Goal: Communication & Community: Answer question/provide support

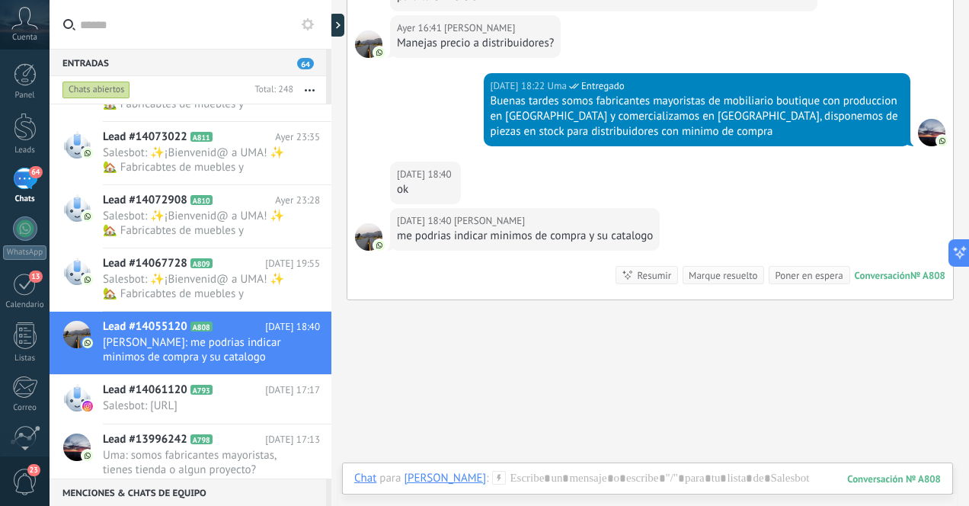
scroll to position [107, 0]
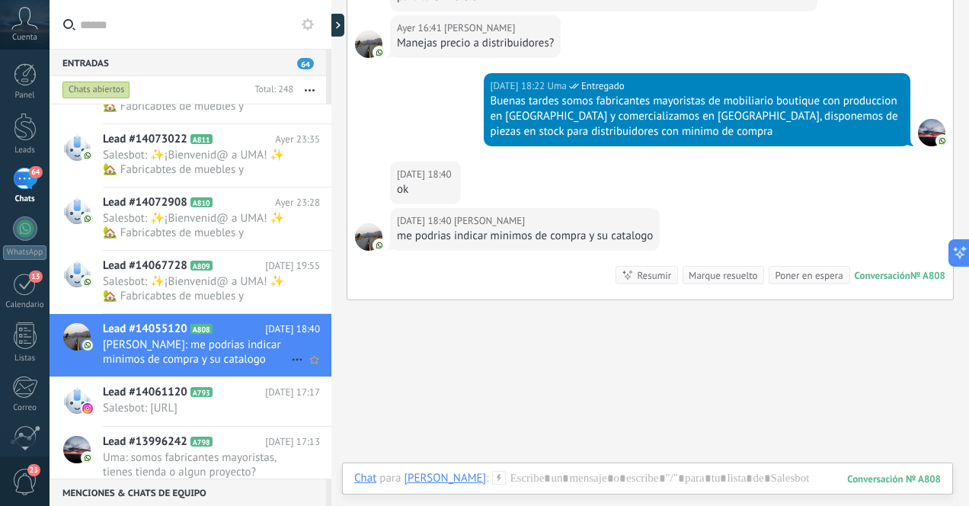
click at [235, 352] on span "[PERSON_NAME]: me podrias indicar minimos de compra y su catalogo" at bounding box center [197, 351] width 188 height 29
click at [255, 415] on span "Salesbot: [URL]" at bounding box center [197, 408] width 188 height 14
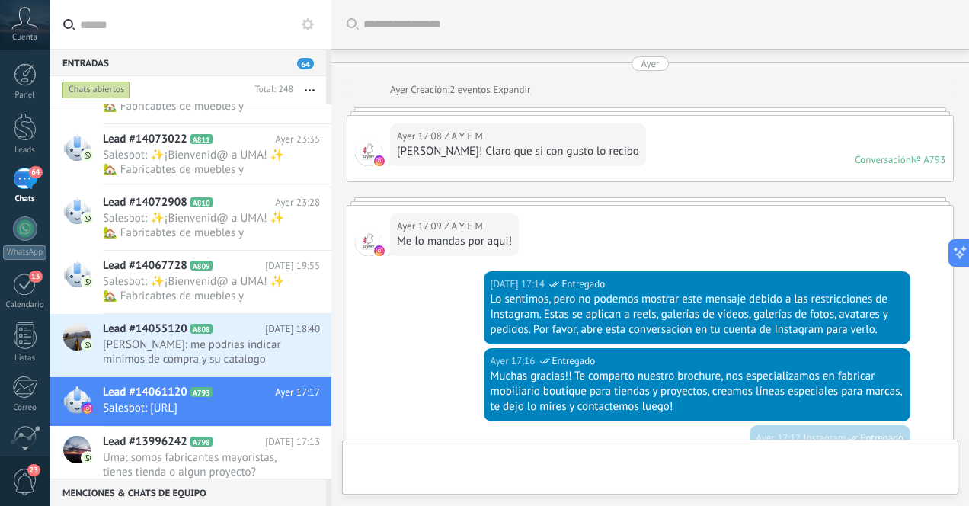
scroll to position [271, 0]
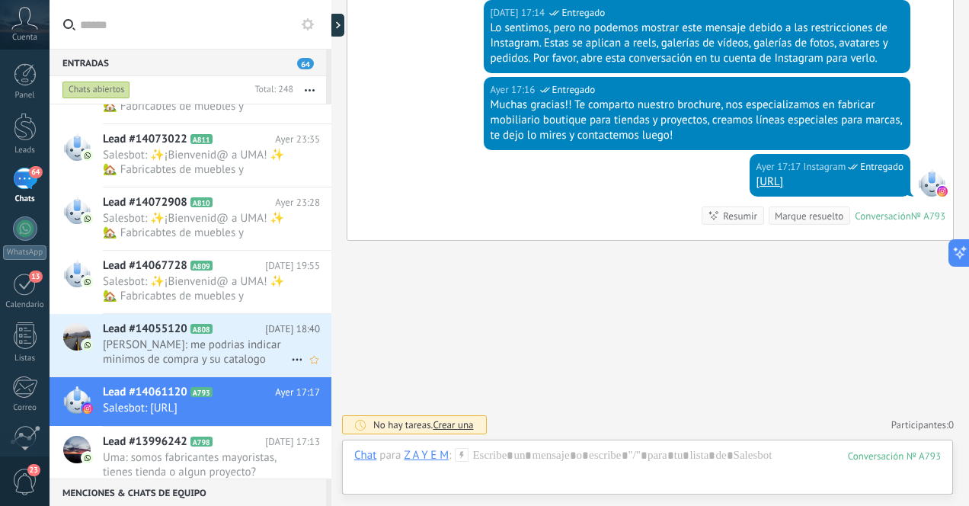
click at [227, 347] on span "[PERSON_NAME]: me podrias indicar minimos de compra y su catalogo" at bounding box center [197, 351] width 188 height 29
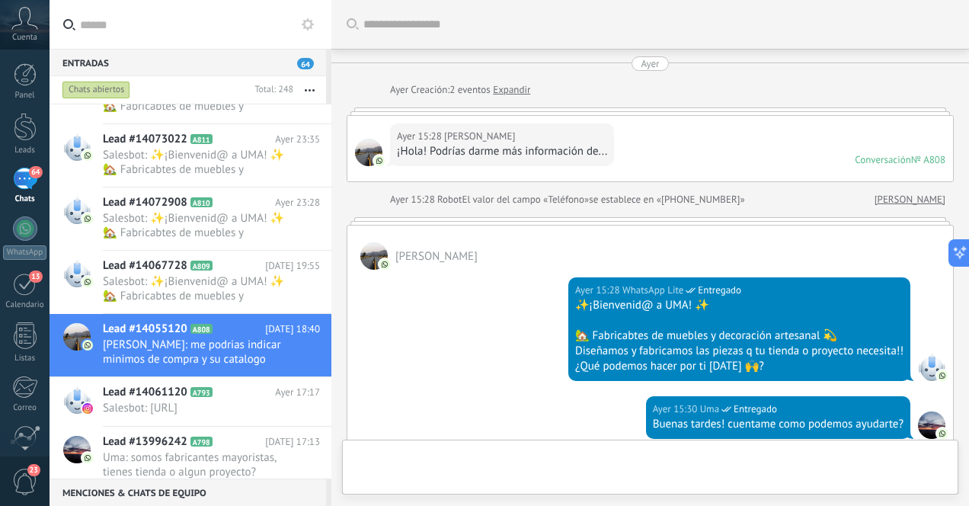
scroll to position [668, 0]
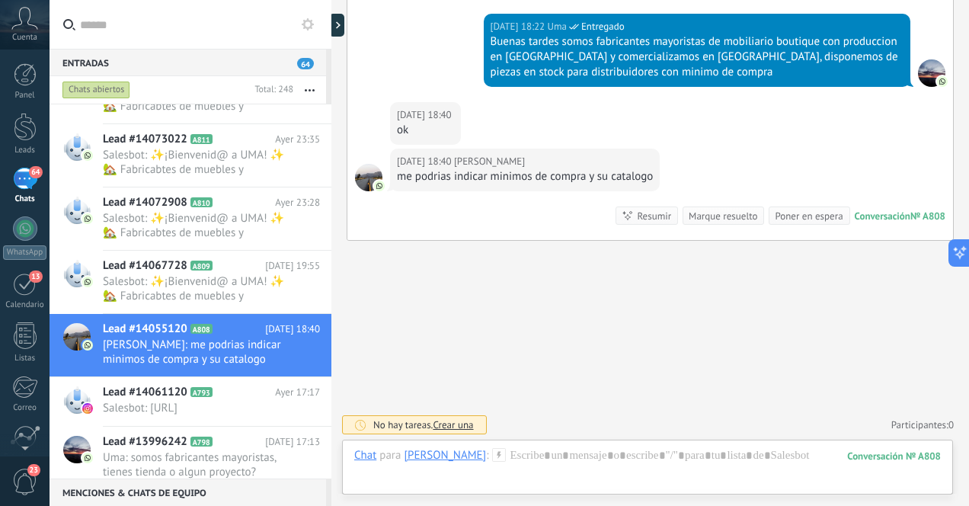
click at [586, 462] on div at bounding box center [647, 471] width 586 height 46
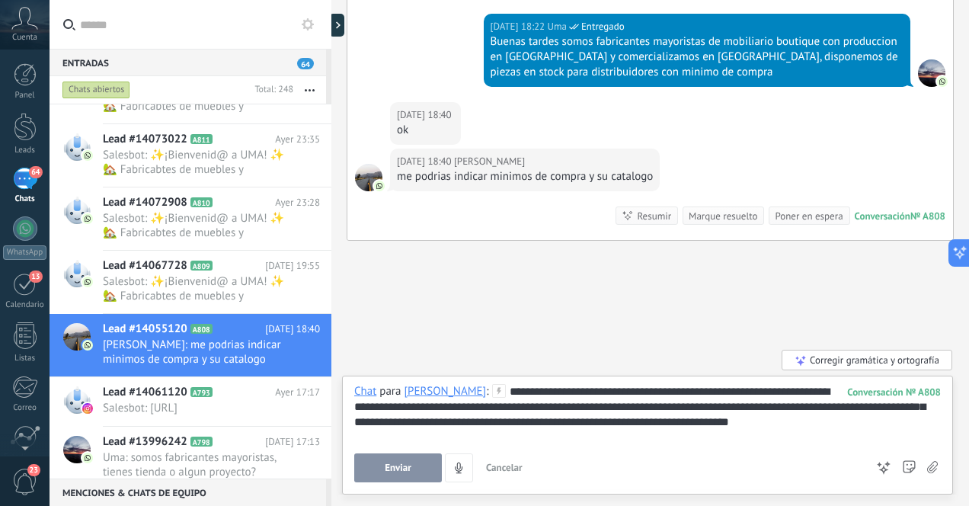
click at [603, 426] on div "**********" at bounding box center [647, 413] width 586 height 58
click at [409, 466] on span "Enviar" at bounding box center [398, 467] width 27 height 11
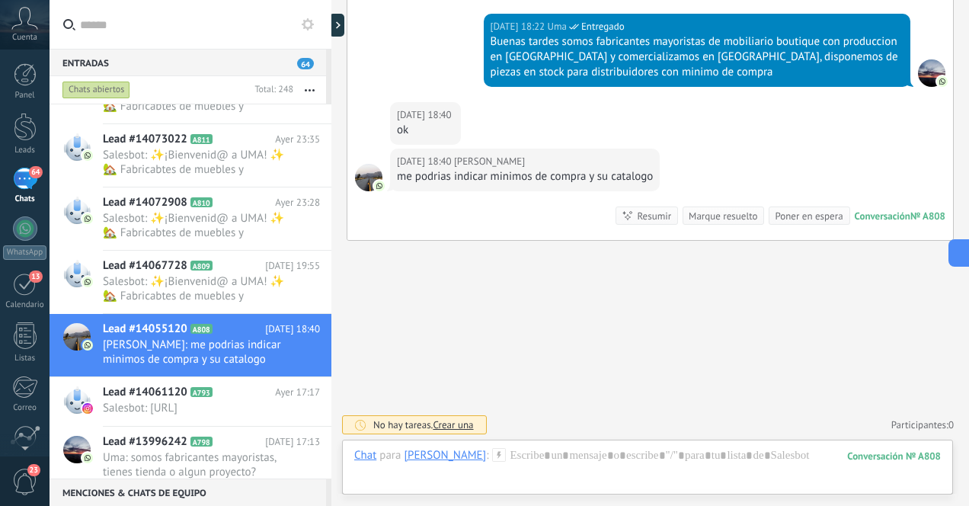
scroll to position [634, 0]
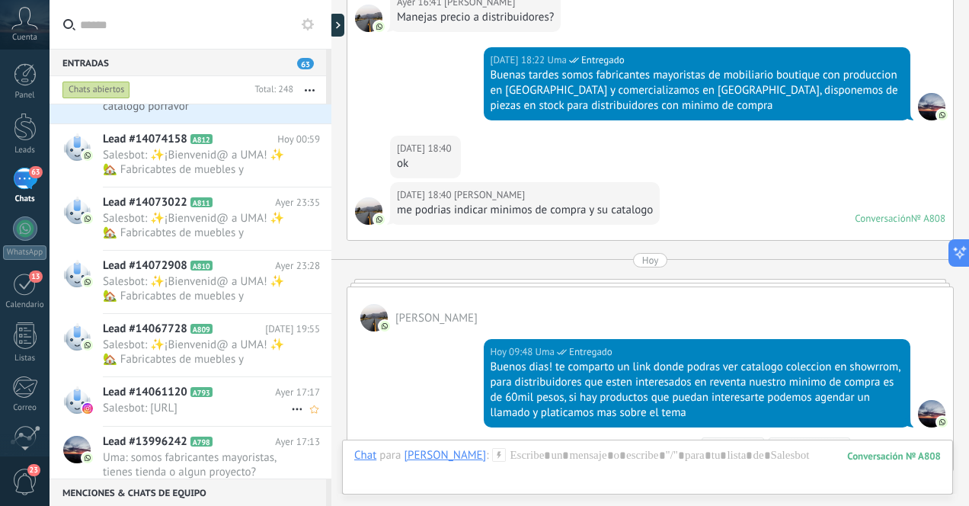
click at [248, 415] on span "Salesbot: [URL]" at bounding box center [197, 408] width 188 height 14
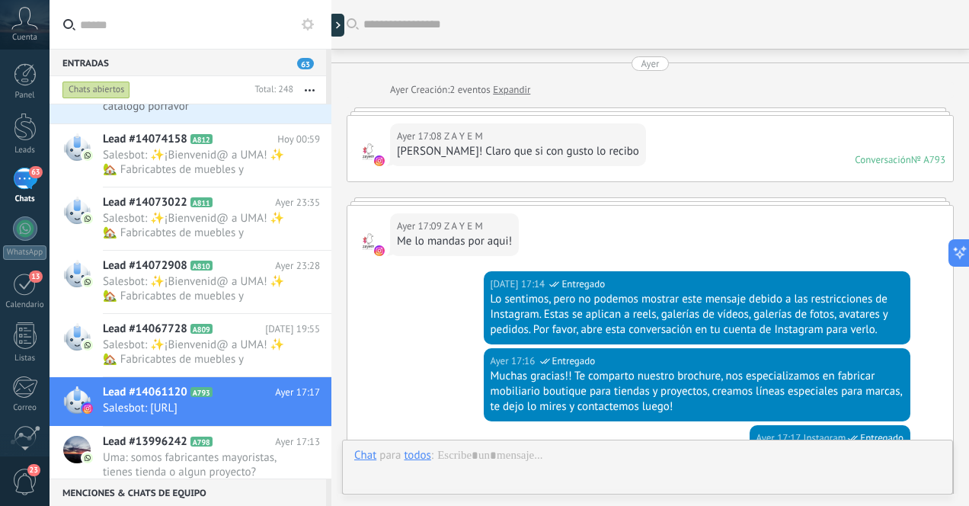
scroll to position [271, 0]
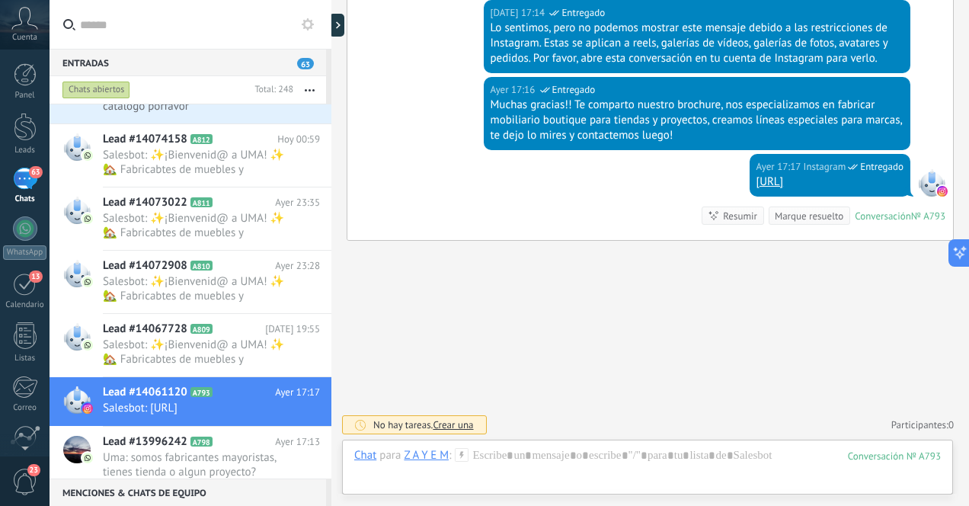
drag, startPoint x: 653, startPoint y: 185, endPoint x: 905, endPoint y: 187, distance: 252.1
click at [905, 187] on div "[DATE] 17:17 Instagram Entregado [URL]" at bounding box center [829, 175] width 161 height 43
copy link "[URL]"
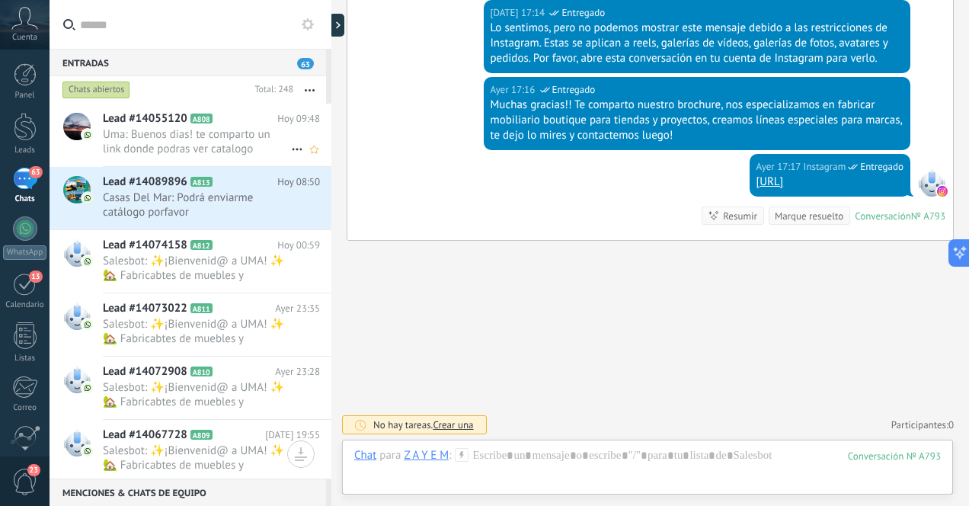
click at [248, 143] on span "Uma: Buenos dias! te comparto un link donde podras ver catalogo coleccion en sh…" at bounding box center [197, 141] width 188 height 29
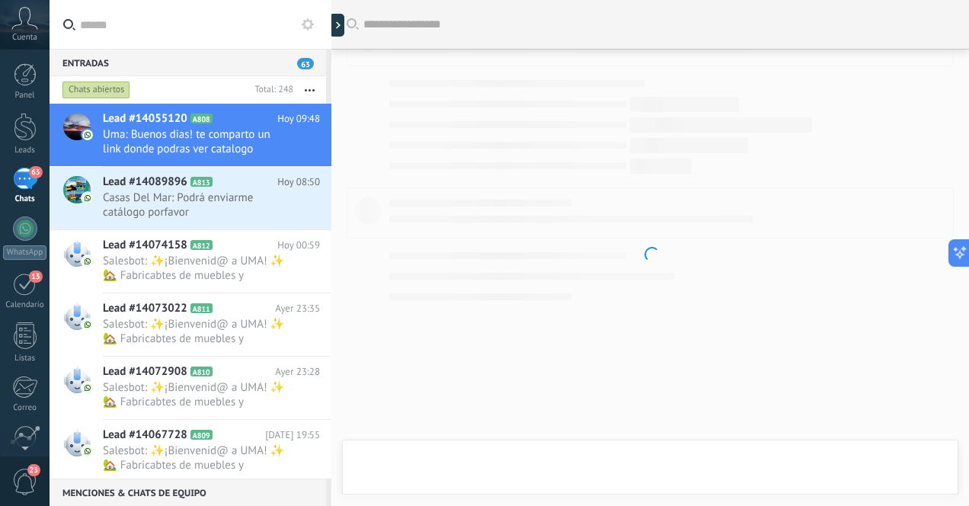
scroll to position [767, 0]
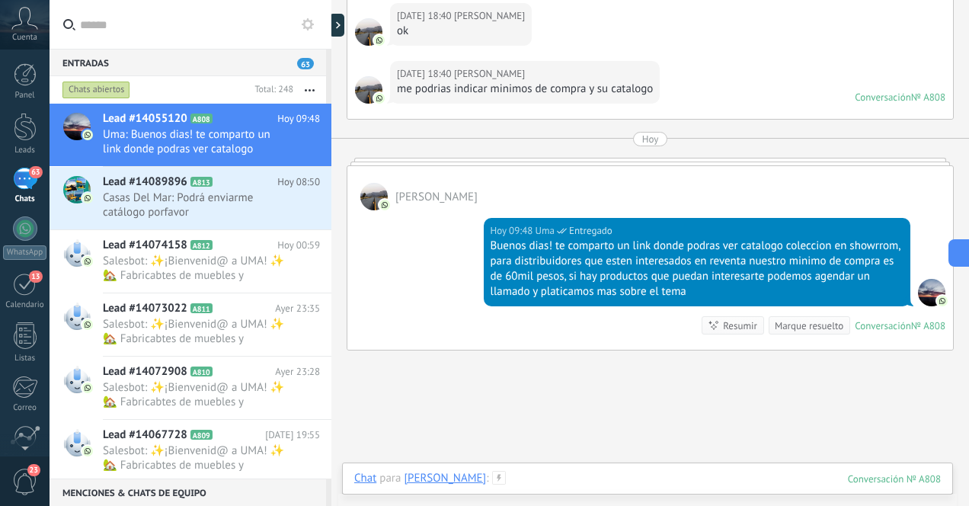
click at [588, 477] on div at bounding box center [647, 494] width 586 height 46
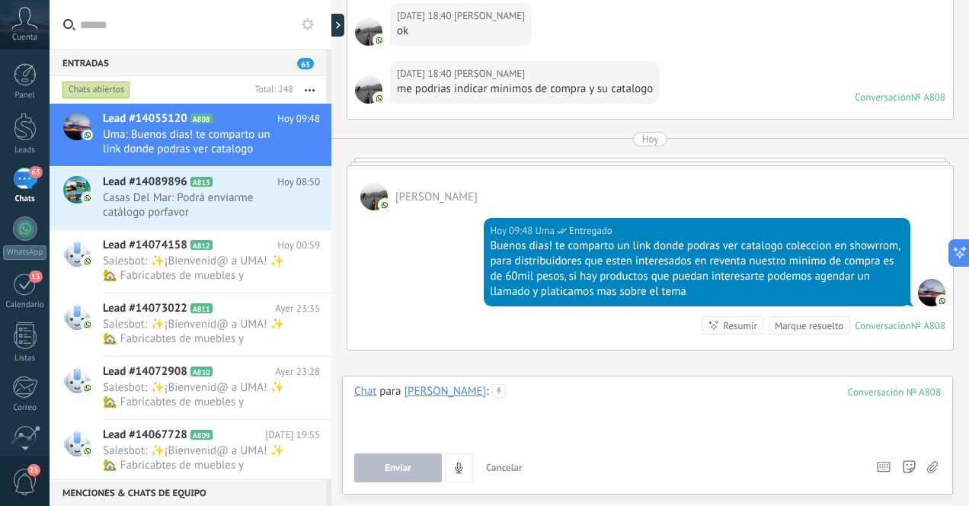
paste div
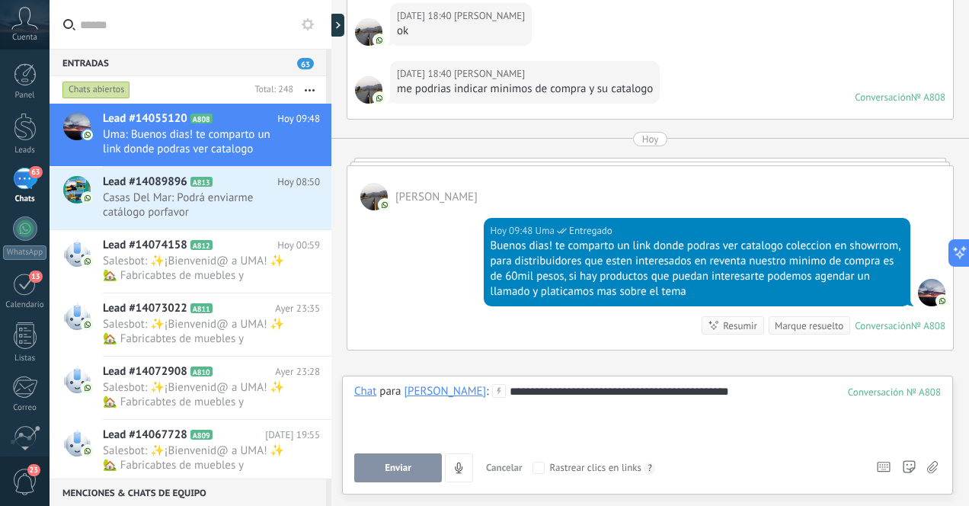
click at [401, 468] on span "Enviar" at bounding box center [398, 467] width 27 height 11
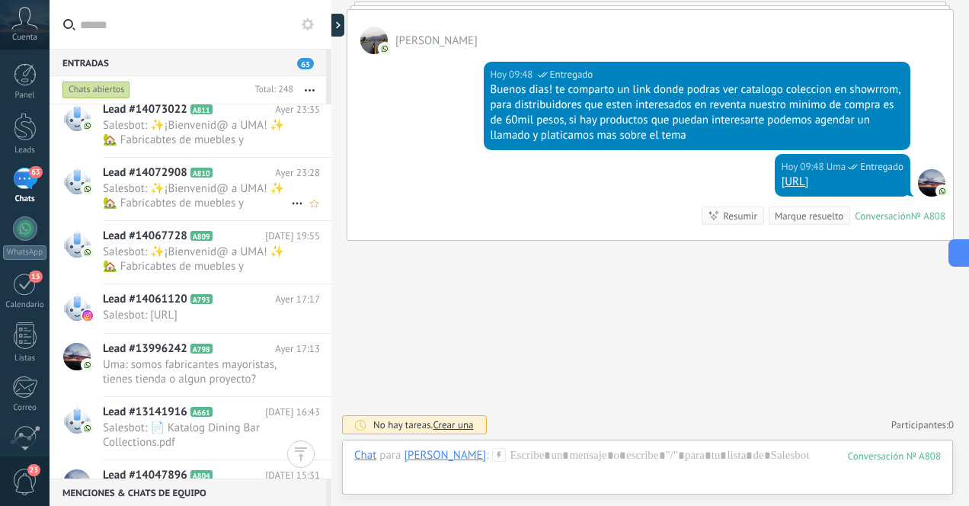
scroll to position [143, 0]
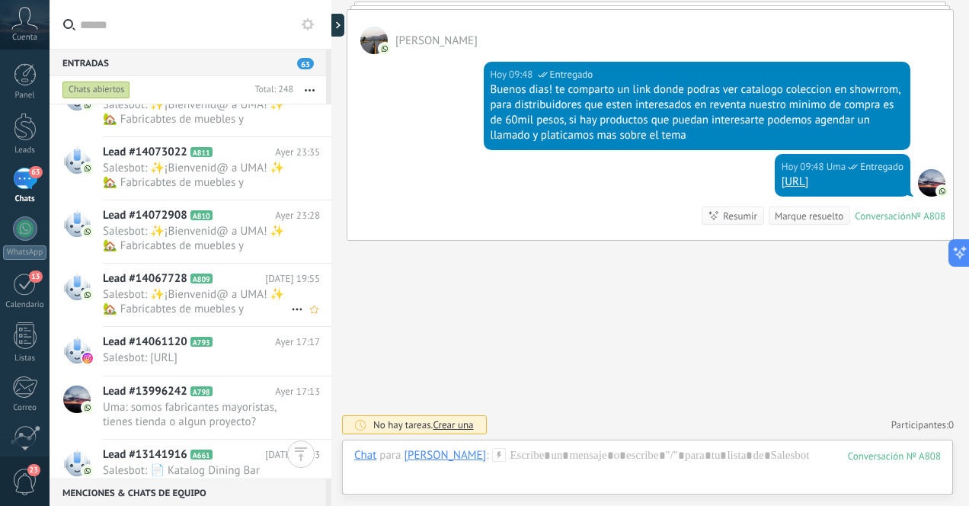
click at [216, 316] on span "Salesbot: ✨¡Bienvenid@ a UMA! ✨ 🏡 Fabricabtes de muebles y decoración artesanal…" at bounding box center [197, 301] width 188 height 29
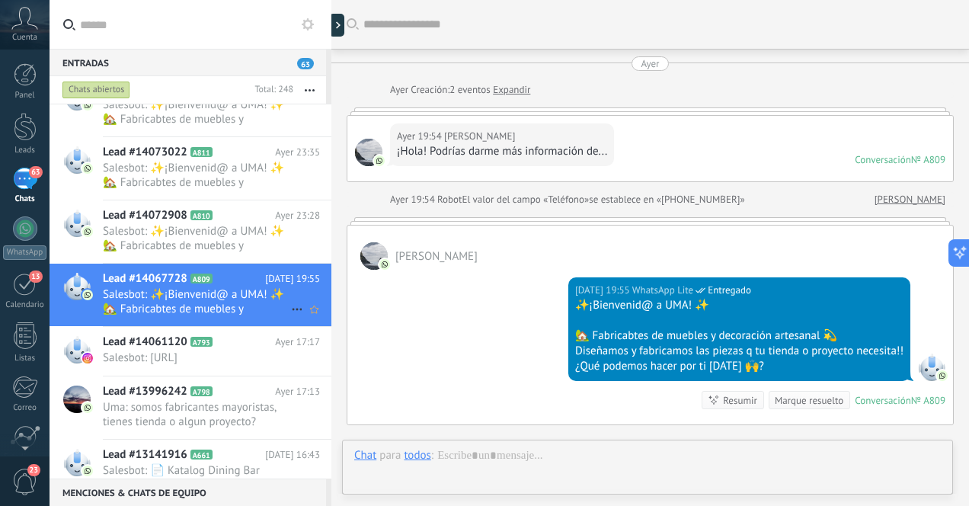
scroll to position [184, 0]
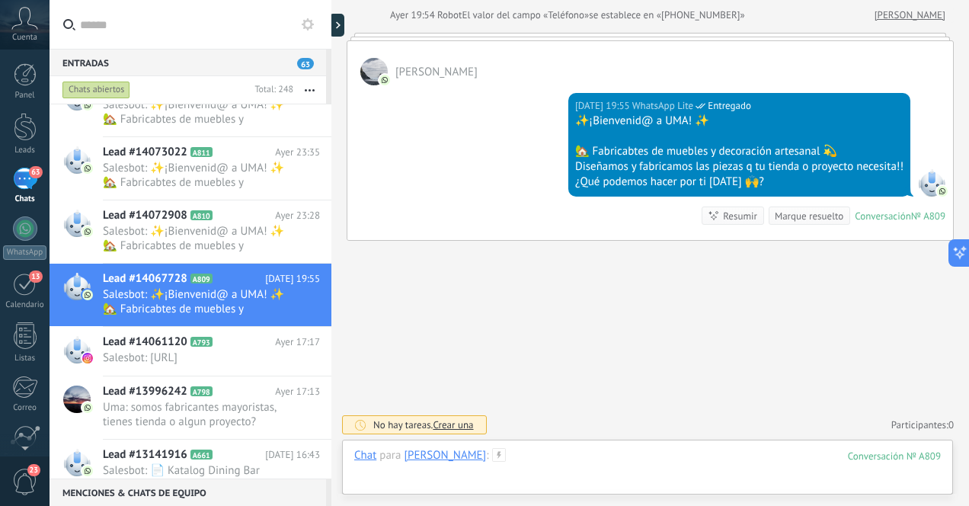
click at [577, 459] on div at bounding box center [647, 471] width 586 height 46
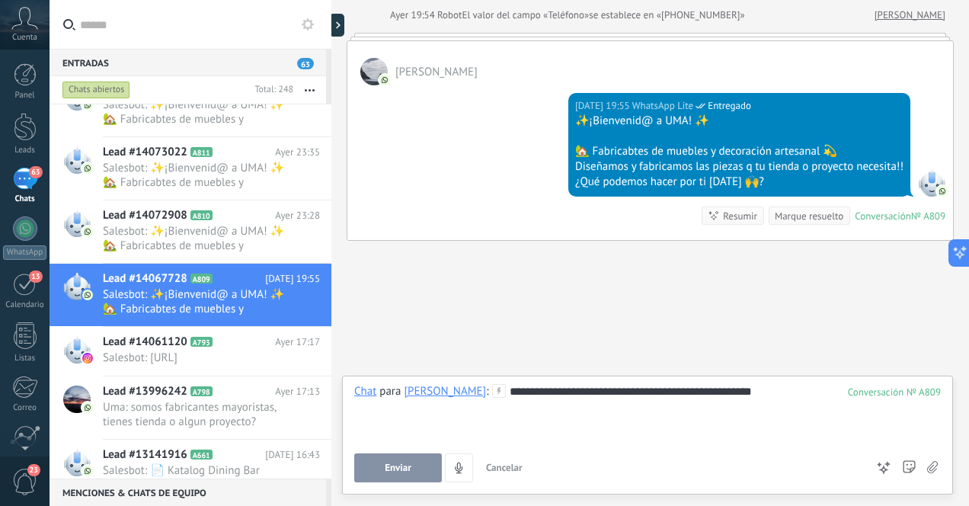
click at [394, 465] on span "Enviar" at bounding box center [398, 467] width 27 height 11
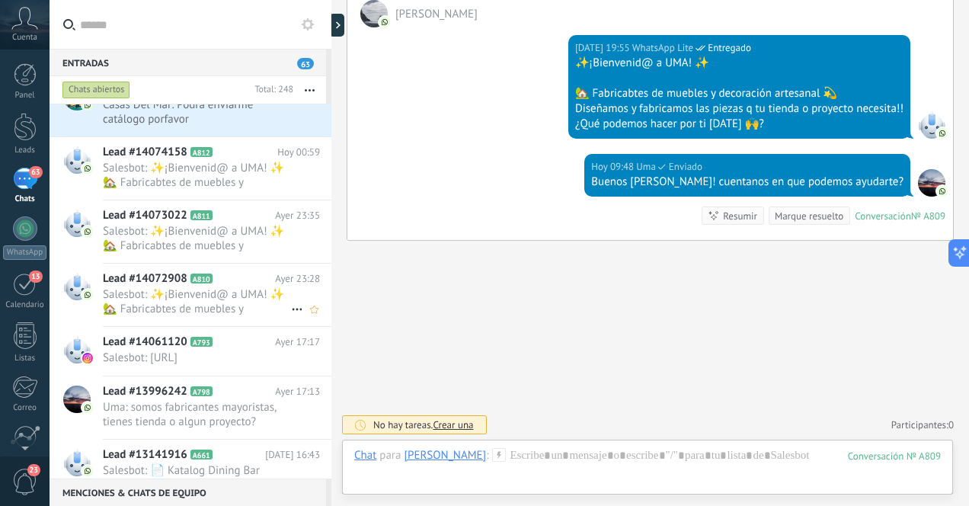
click at [231, 314] on span "Salesbot: ✨¡Bienvenid@ a UMA! ✨ 🏡 Fabricabtes de muebles y decoración artesanal…" at bounding box center [197, 301] width 188 height 29
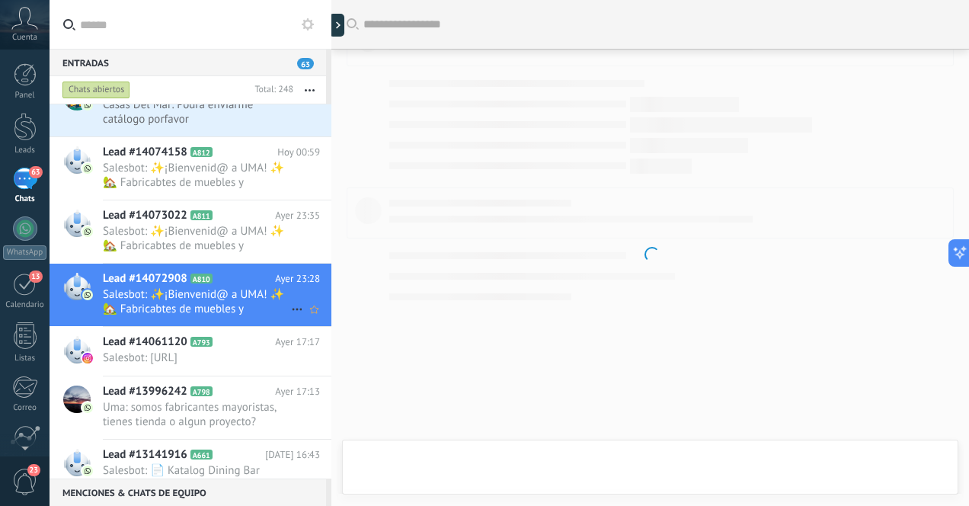
scroll to position [68, 0]
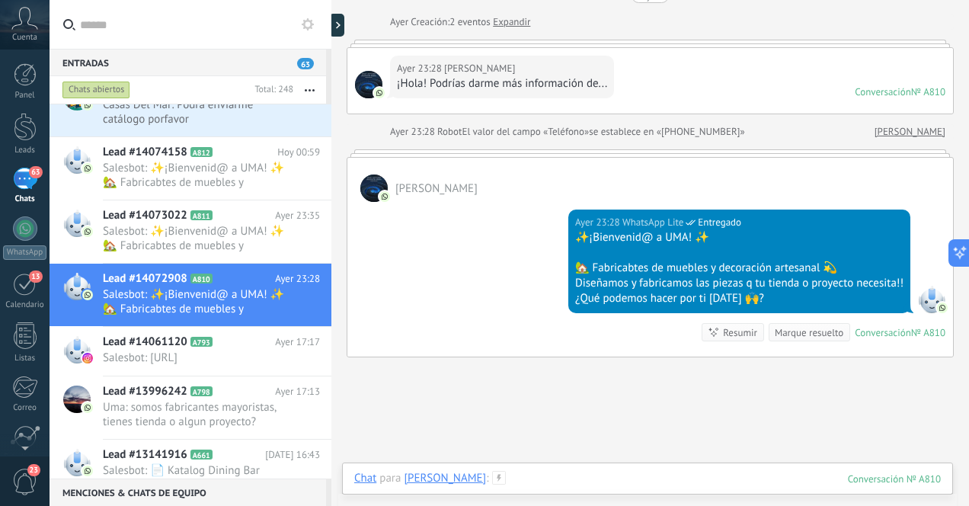
click at [555, 483] on div at bounding box center [647, 494] width 586 height 46
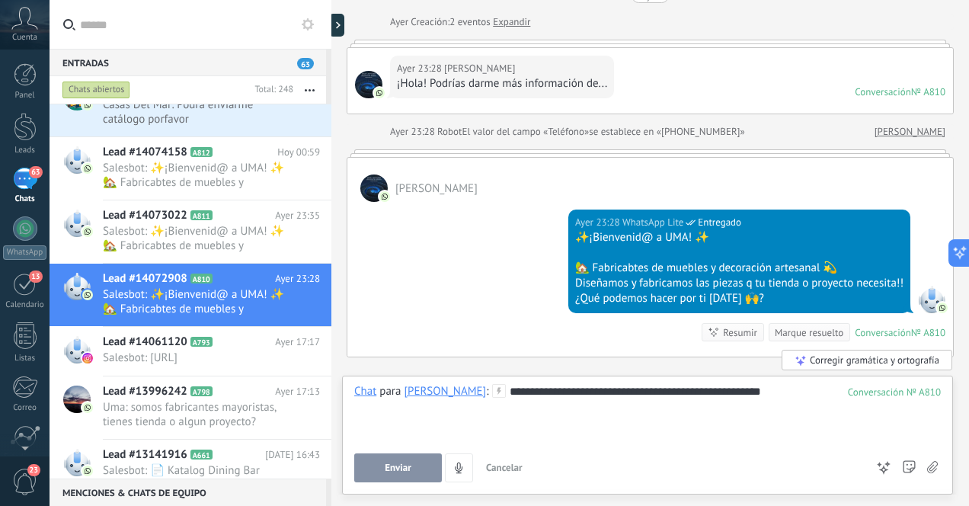
click at [405, 466] on span "Enviar" at bounding box center [398, 467] width 27 height 11
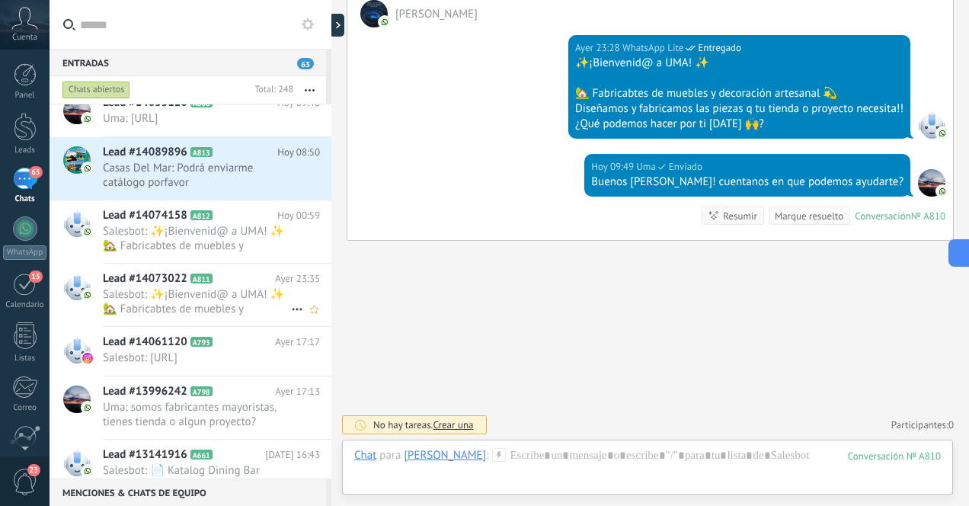
click at [225, 316] on span "Salesbot: ✨¡Bienvenid@ a UMA! ✨ 🏡 Fabricabtes de muebles y decoración artesanal…" at bounding box center [197, 301] width 188 height 29
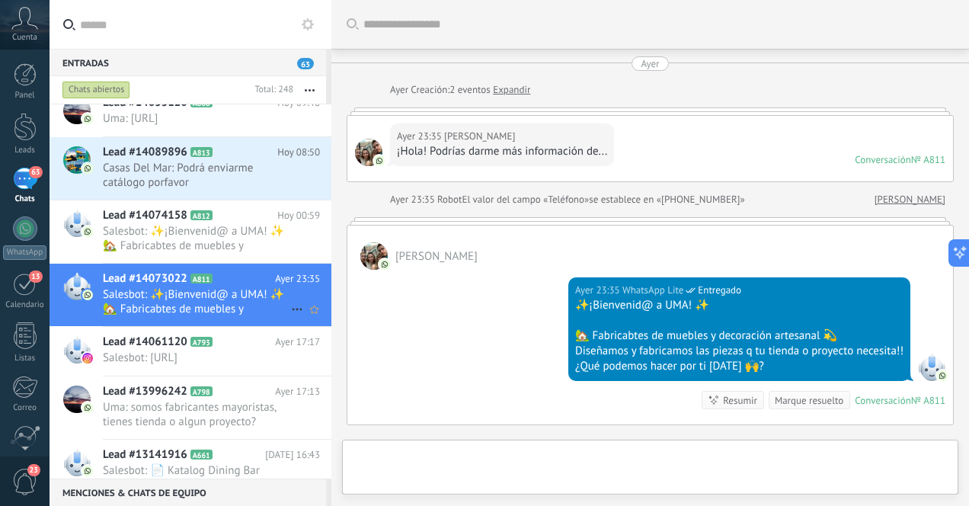
scroll to position [184, 0]
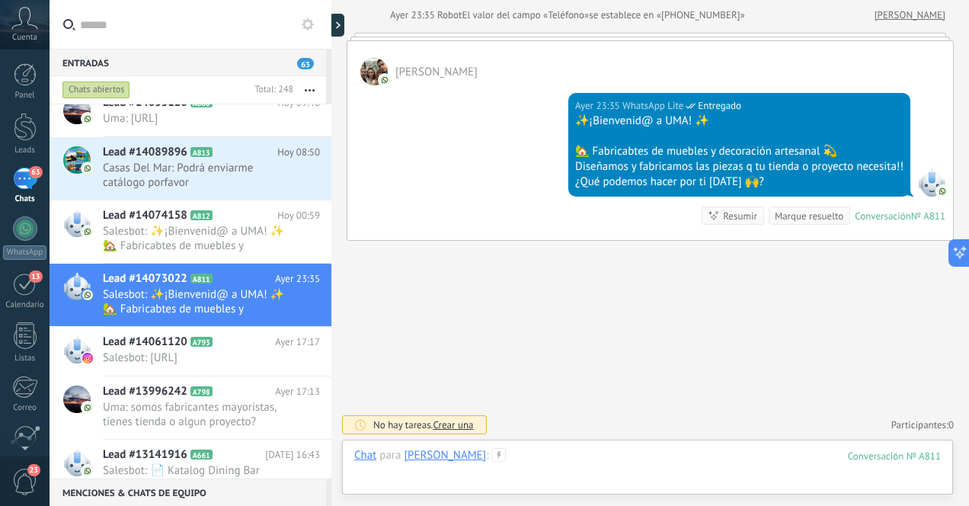
click at [540, 459] on div at bounding box center [647, 471] width 586 height 46
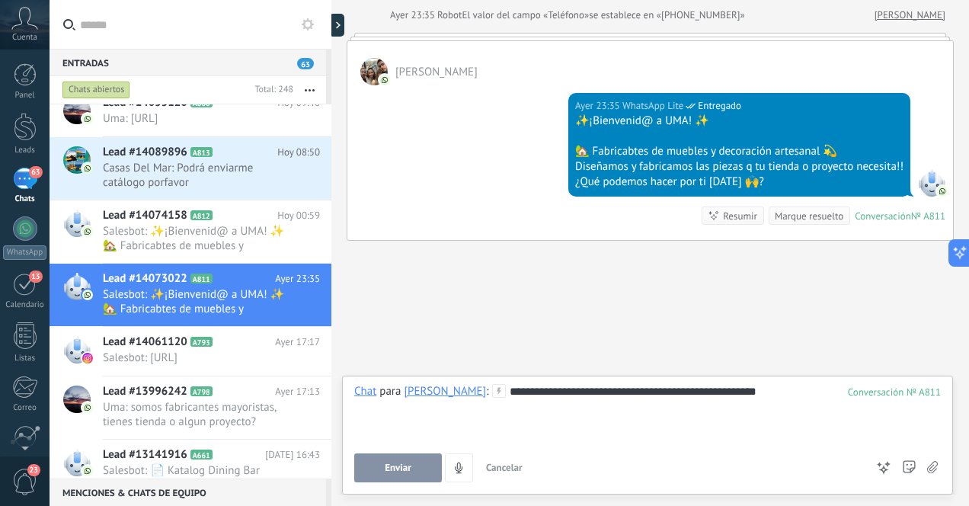
click at [402, 463] on span "Enviar" at bounding box center [398, 467] width 27 height 11
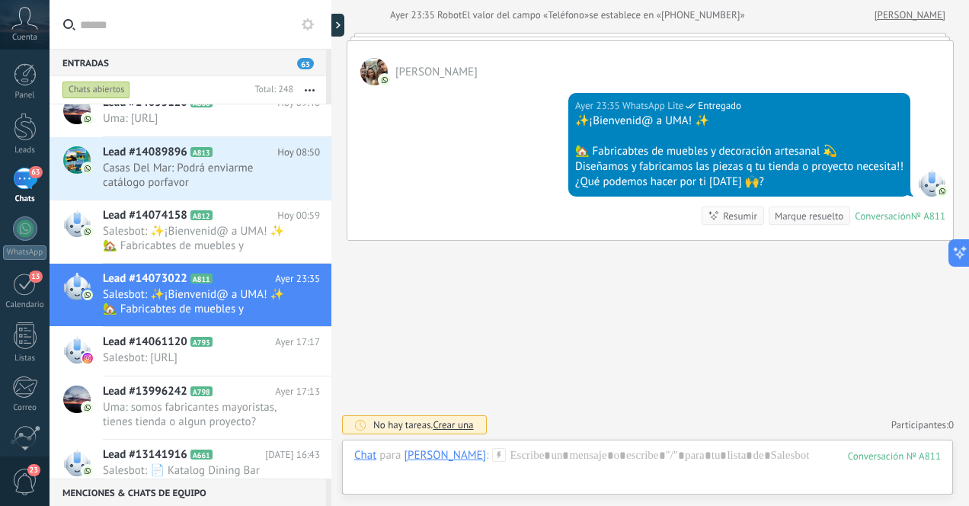
scroll to position [242, 0]
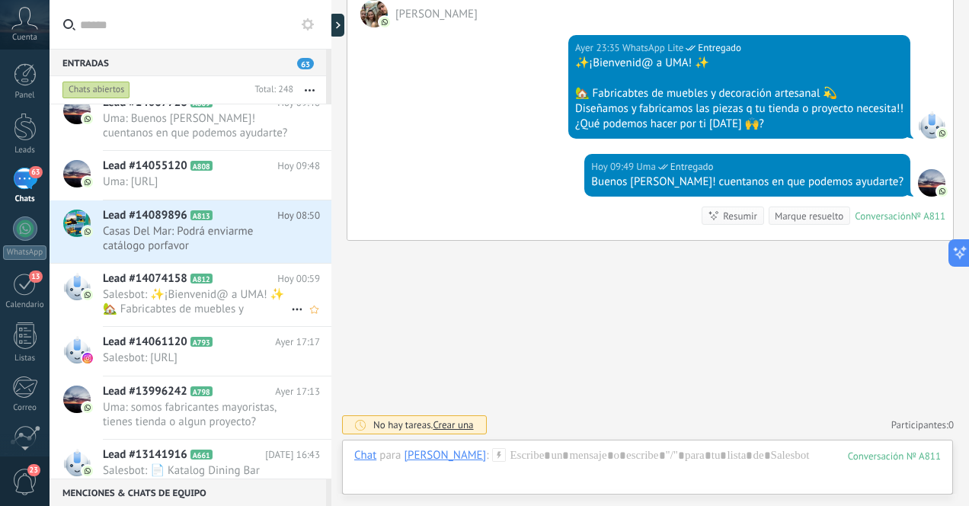
click at [235, 316] on span "Salesbot: ✨¡Bienvenid@ a UMA! ✨ 🏡 Fabricabtes de muebles y decoración artesanal…" at bounding box center [197, 301] width 188 height 29
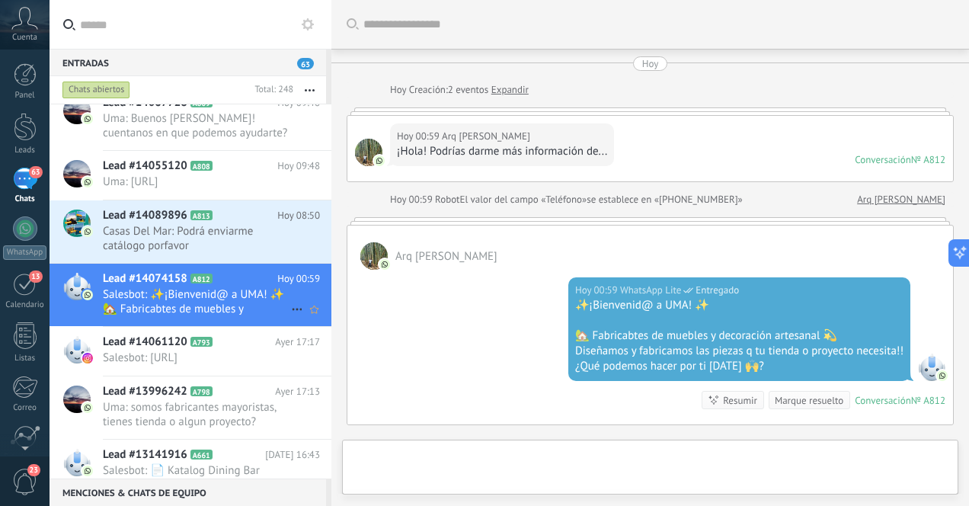
scroll to position [184, 0]
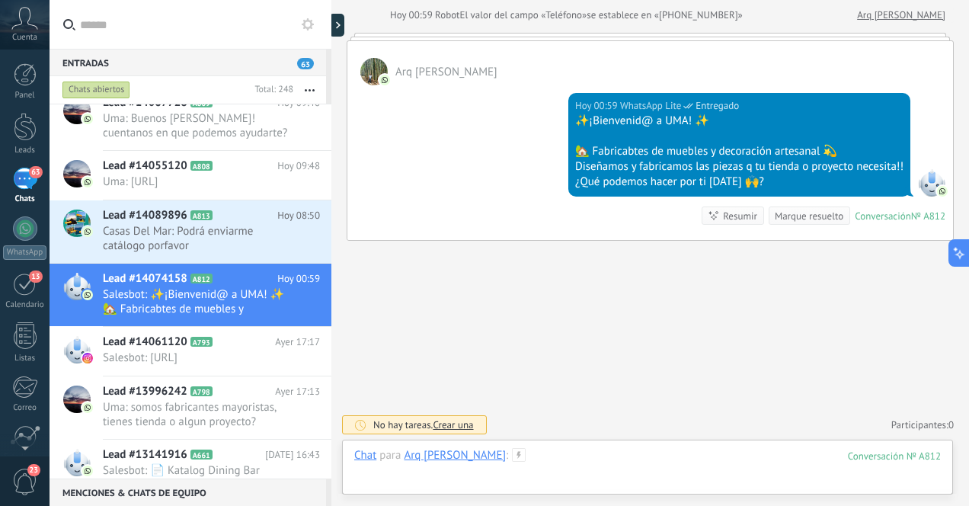
click at [636, 457] on div at bounding box center [647, 471] width 586 height 46
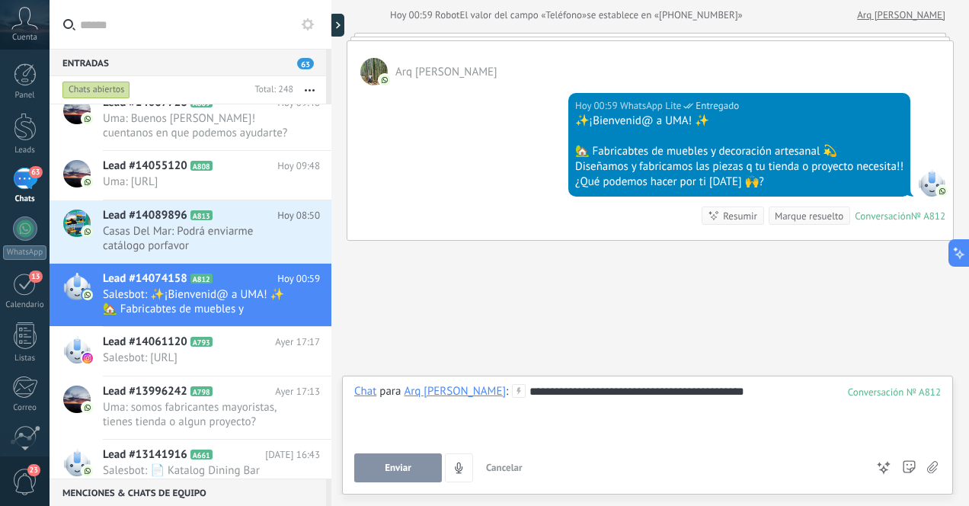
click at [395, 465] on span "Enviar" at bounding box center [398, 467] width 27 height 11
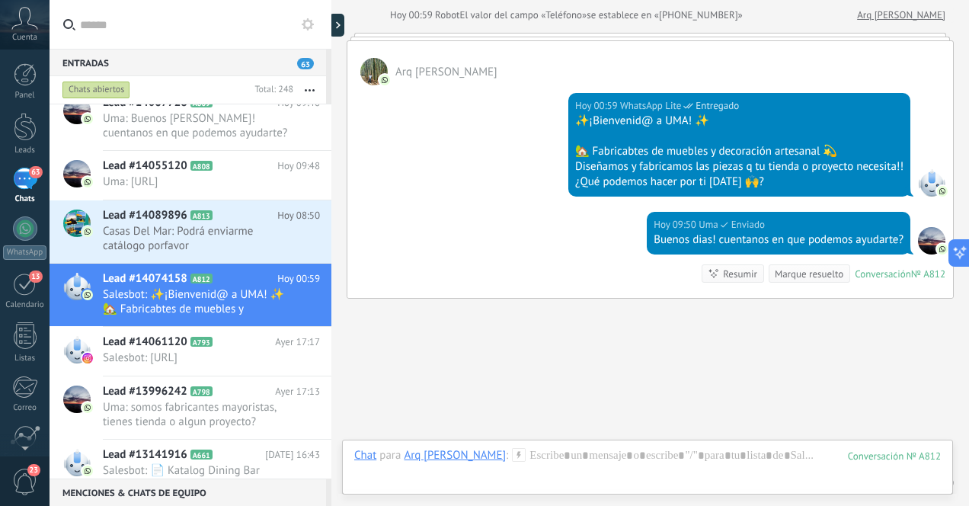
scroll to position [242, 0]
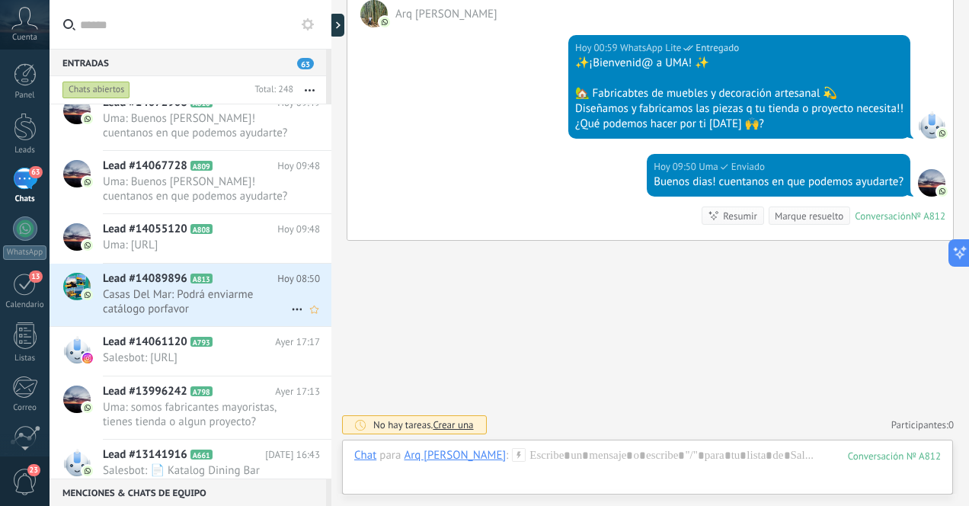
click at [238, 313] on span "Casas Del Mar: Podrá enviarme catálogo porfavor" at bounding box center [197, 301] width 188 height 29
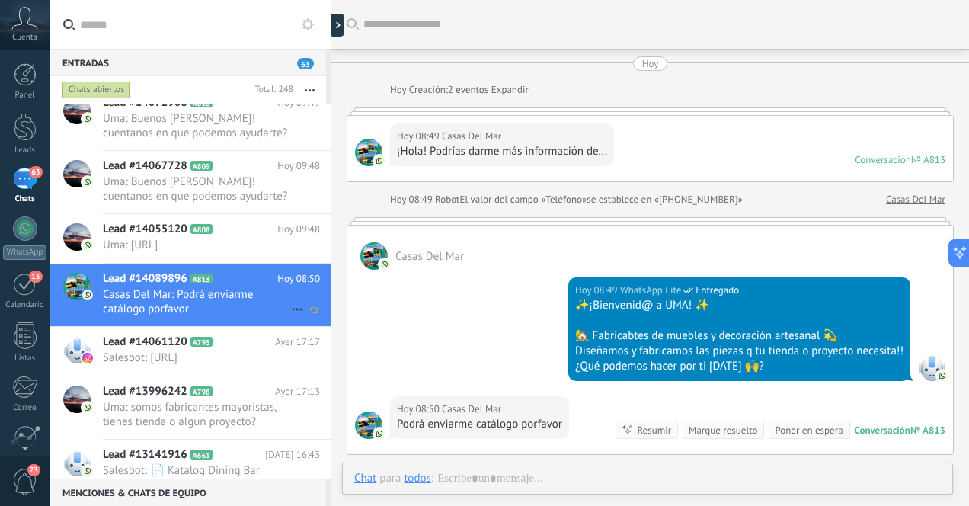
scroll to position [171, 0]
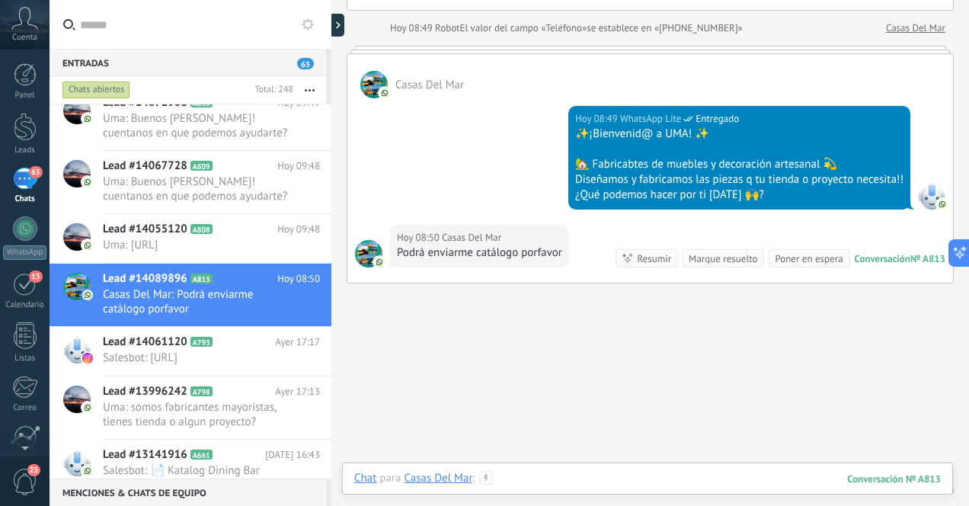
click at [657, 478] on div at bounding box center [647, 494] width 586 height 46
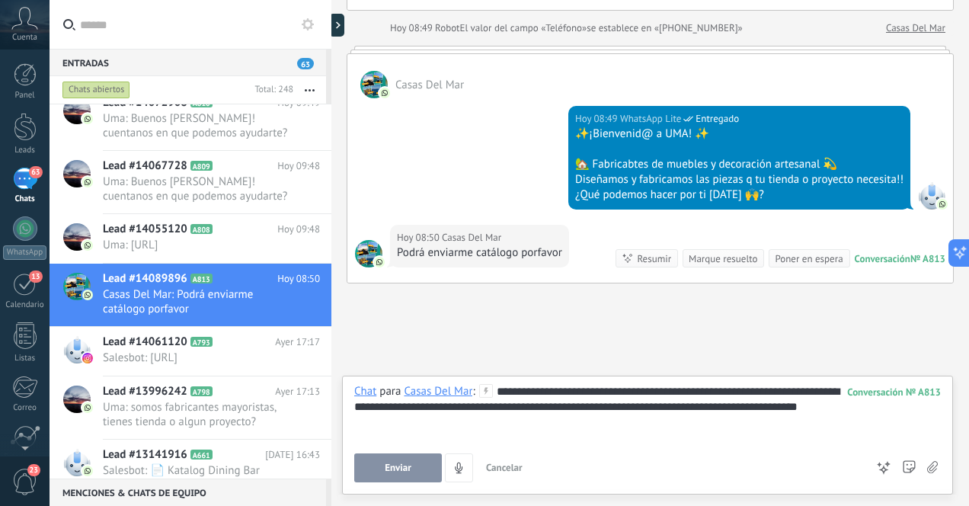
click at [395, 467] on span "Enviar" at bounding box center [398, 467] width 27 height 11
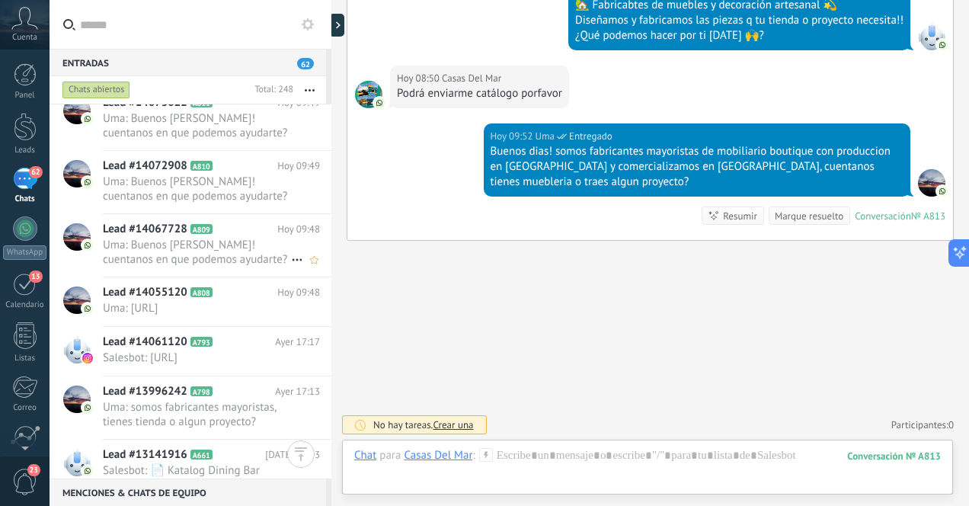
scroll to position [0, 0]
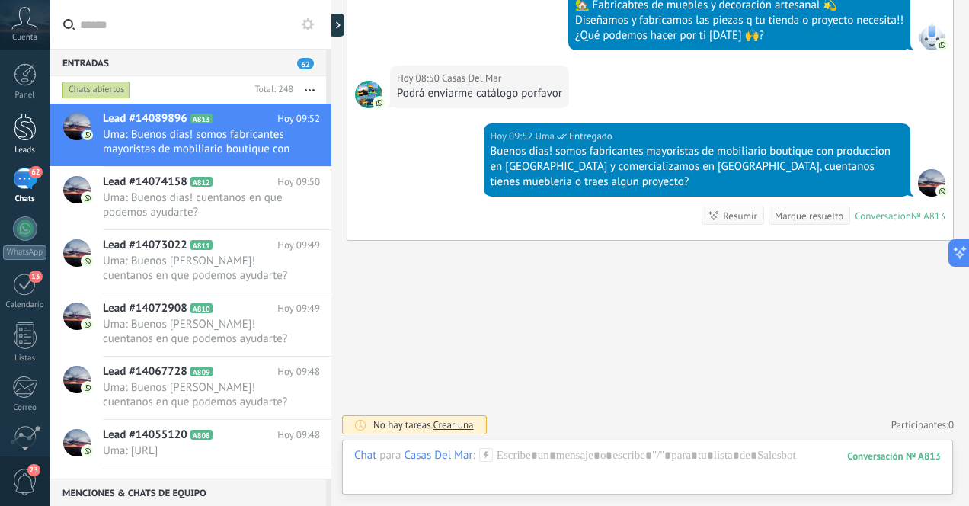
click at [27, 136] on div at bounding box center [25, 127] width 23 height 28
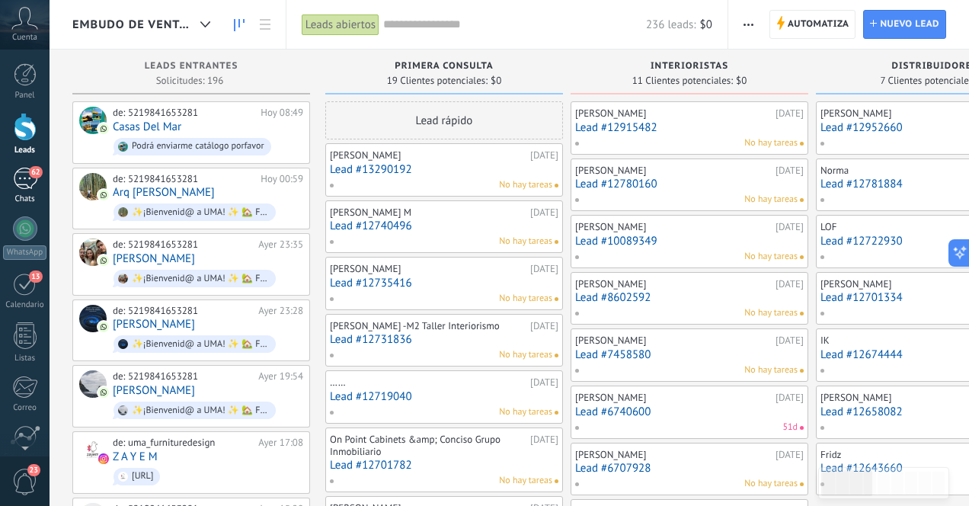
click at [21, 177] on div "62" at bounding box center [25, 179] width 24 height 22
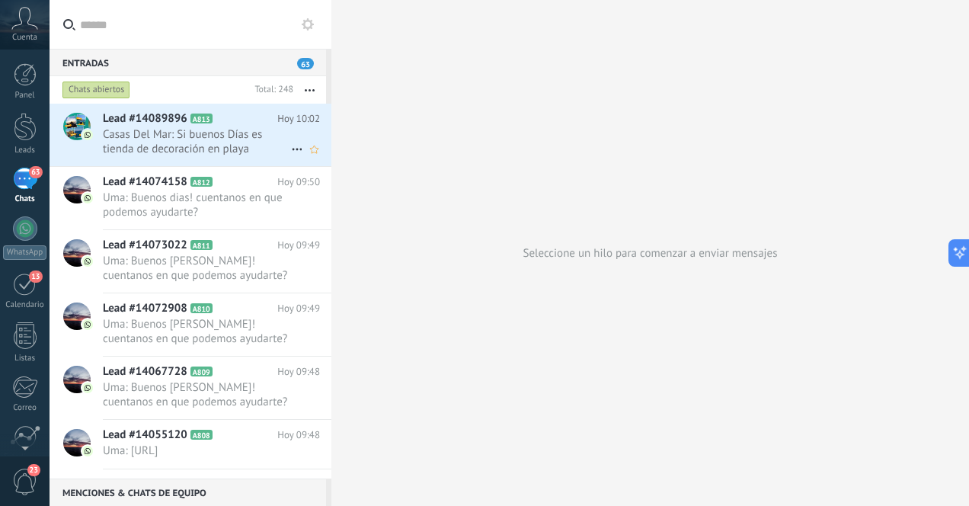
click at [237, 144] on span "Casas Del Mar: Si buenos Días es tienda de decoración en playa" at bounding box center [197, 141] width 188 height 29
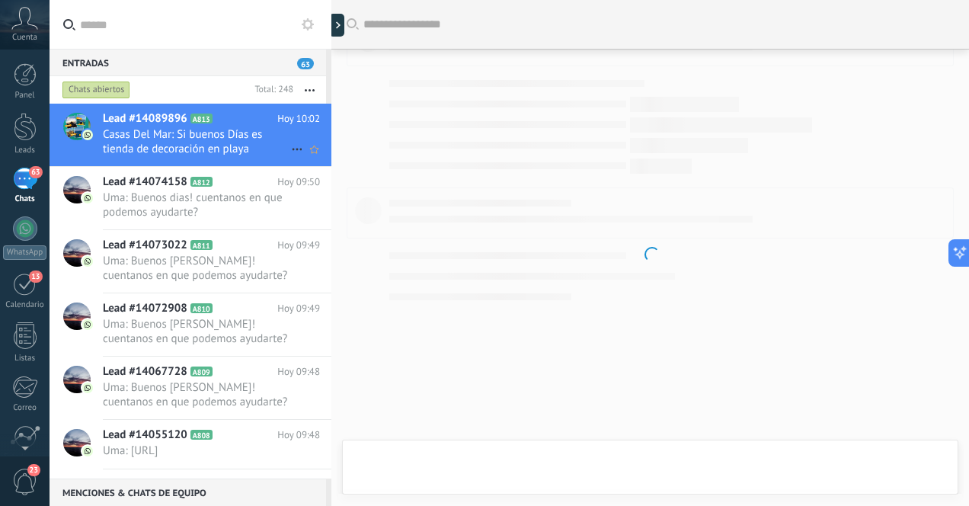
scroll to position [334, 0]
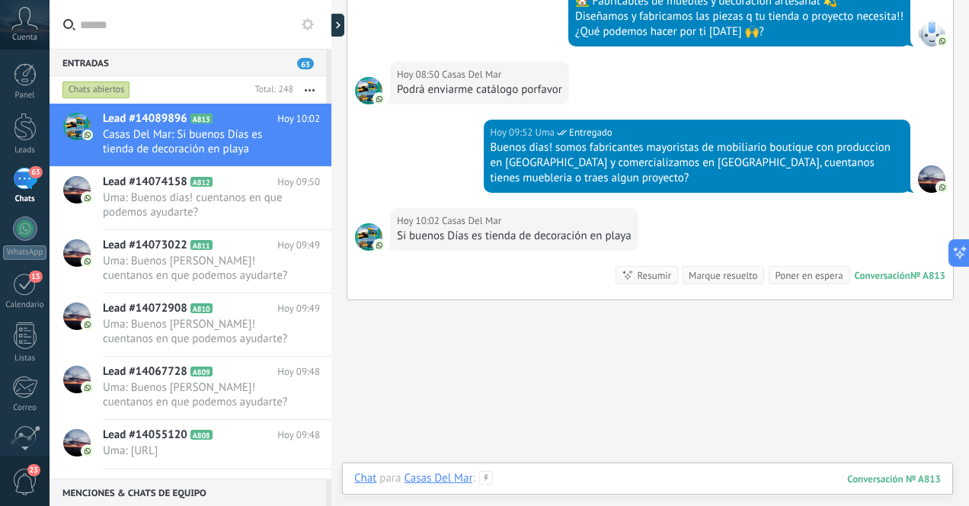
click at [657, 479] on div at bounding box center [647, 494] width 586 height 46
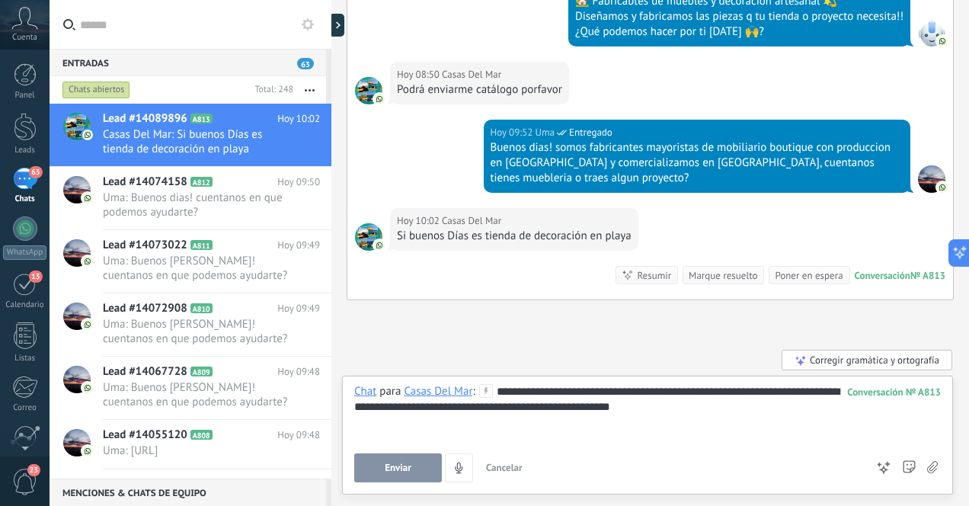
click at [548, 416] on div "**********" at bounding box center [647, 413] width 586 height 58
click at [549, 407] on div "**********" at bounding box center [647, 413] width 586 height 58
click at [760, 409] on div "**********" at bounding box center [647, 413] width 586 height 58
click at [695, 406] on div "**********" at bounding box center [647, 413] width 586 height 58
click at [835, 410] on div "**********" at bounding box center [647, 413] width 586 height 58
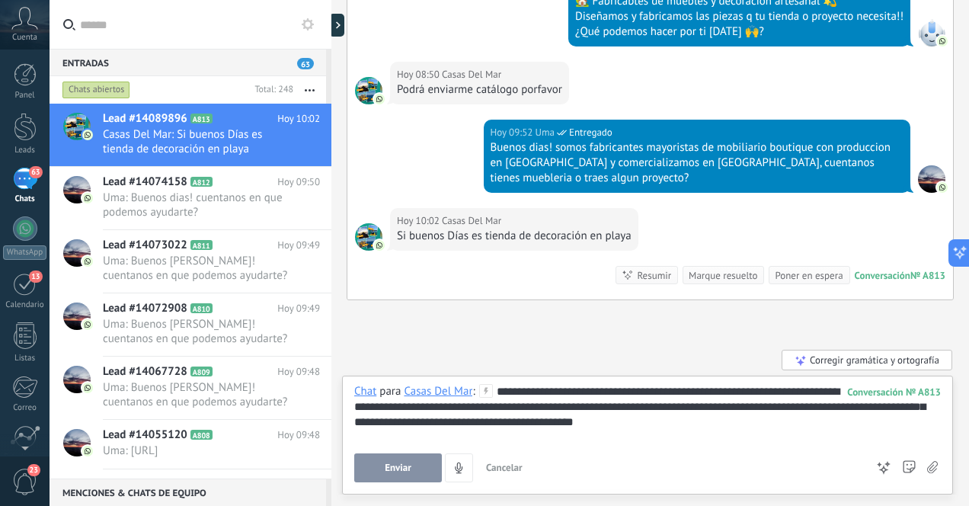
click at [404, 465] on span "Enviar" at bounding box center [398, 467] width 27 height 11
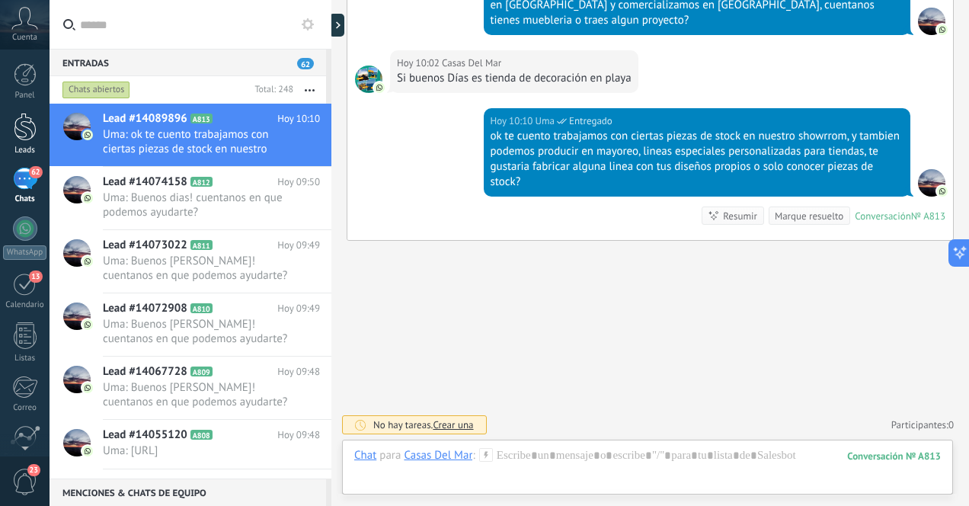
click at [33, 129] on div at bounding box center [25, 127] width 23 height 28
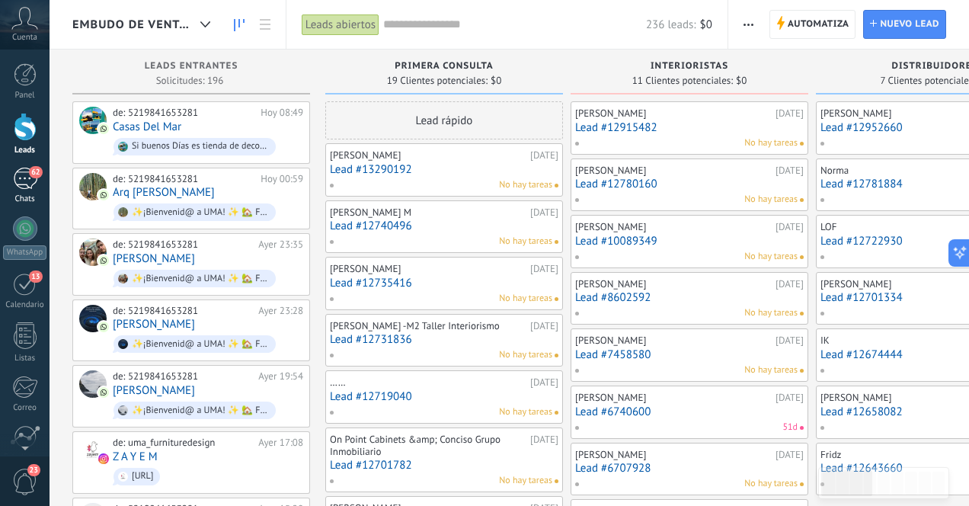
click at [22, 176] on div "62" at bounding box center [25, 179] width 24 height 22
